Goal: Information Seeking & Learning: Find specific fact

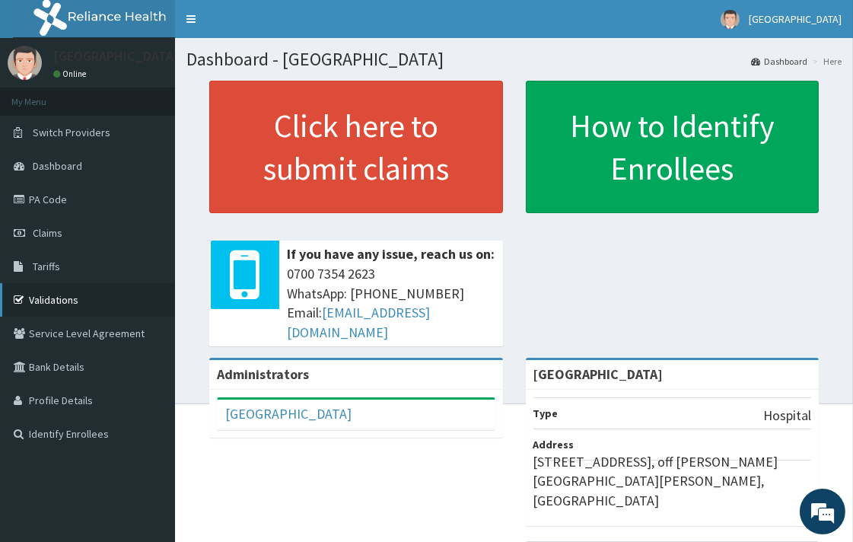
click at [71, 298] on link "Validations" at bounding box center [87, 299] width 175 height 33
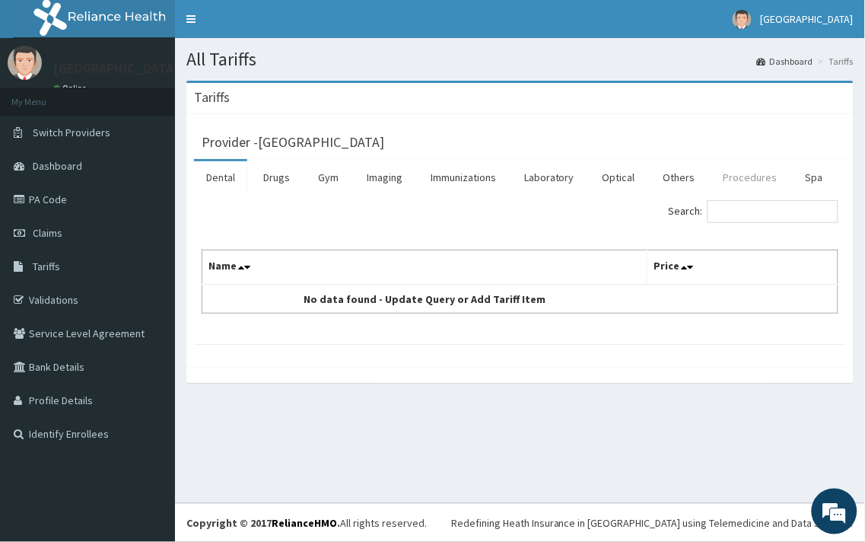
click at [731, 179] on link "Procedures" at bounding box center [750, 177] width 78 height 32
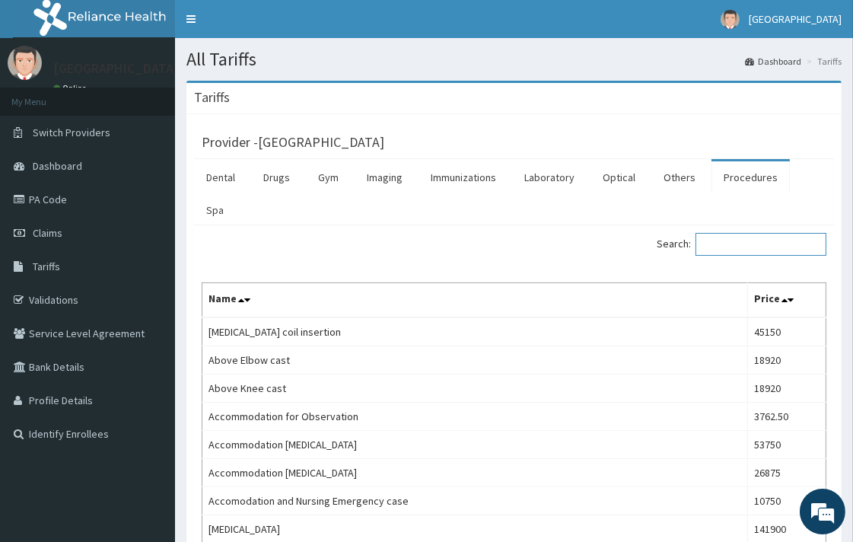
click at [741, 233] on input "Search:" at bounding box center [760, 244] width 131 height 23
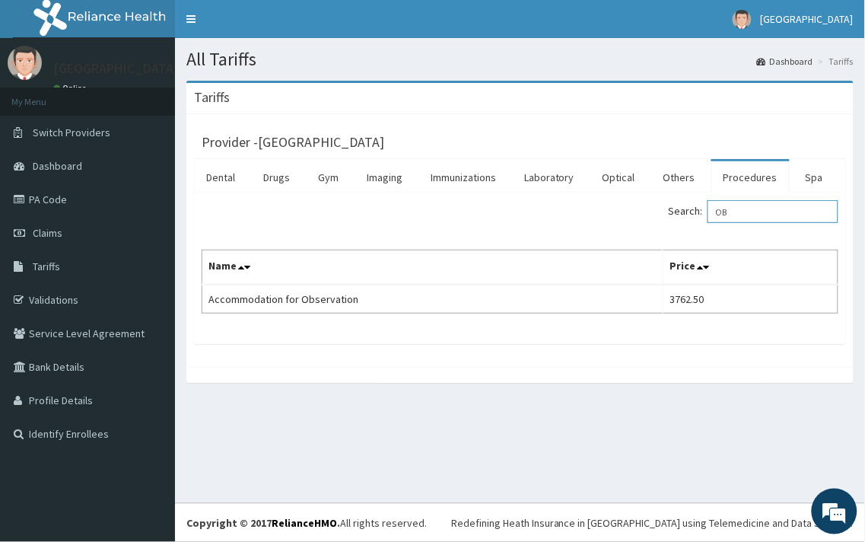
type input "O"
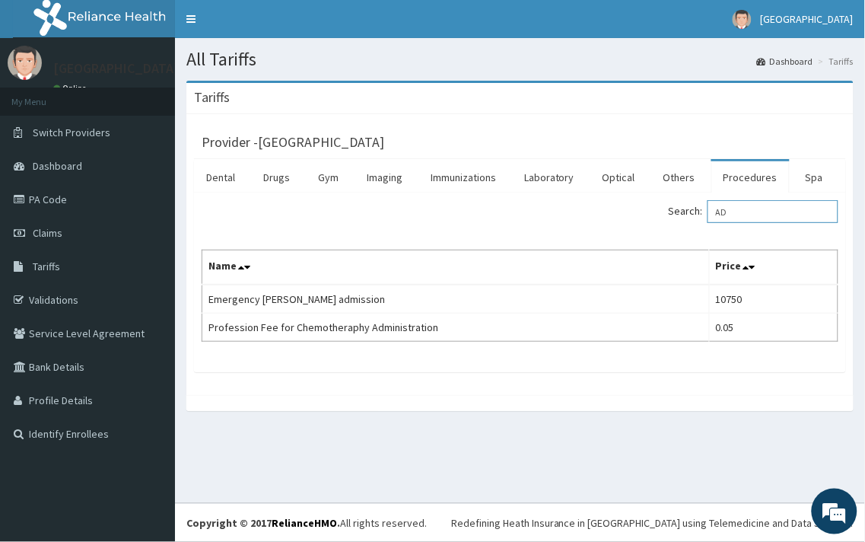
type input "A"
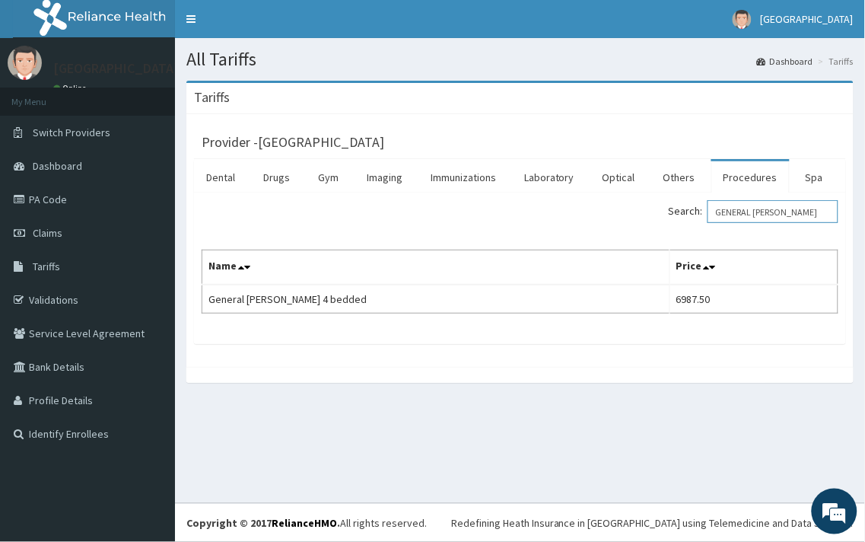
type input "GENERAL WARD"
